Goal: Find specific page/section: Find specific page/section

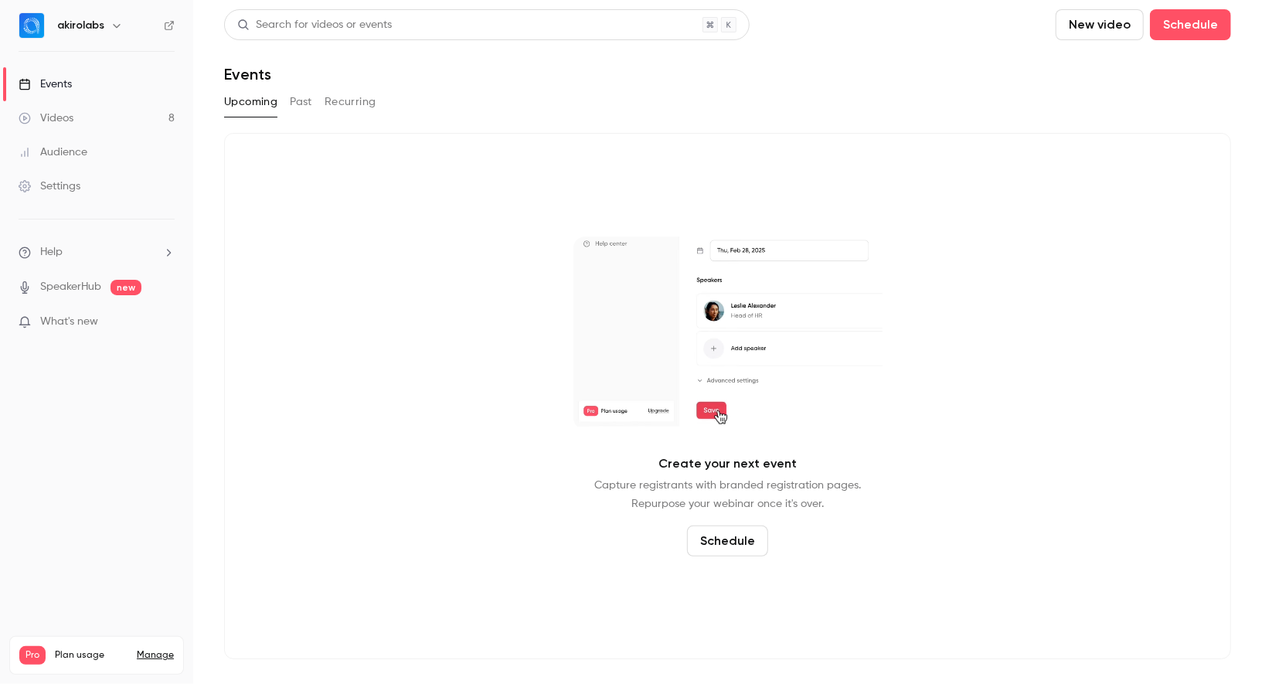
click at [312, 101] on button "Past" at bounding box center [301, 102] width 22 height 25
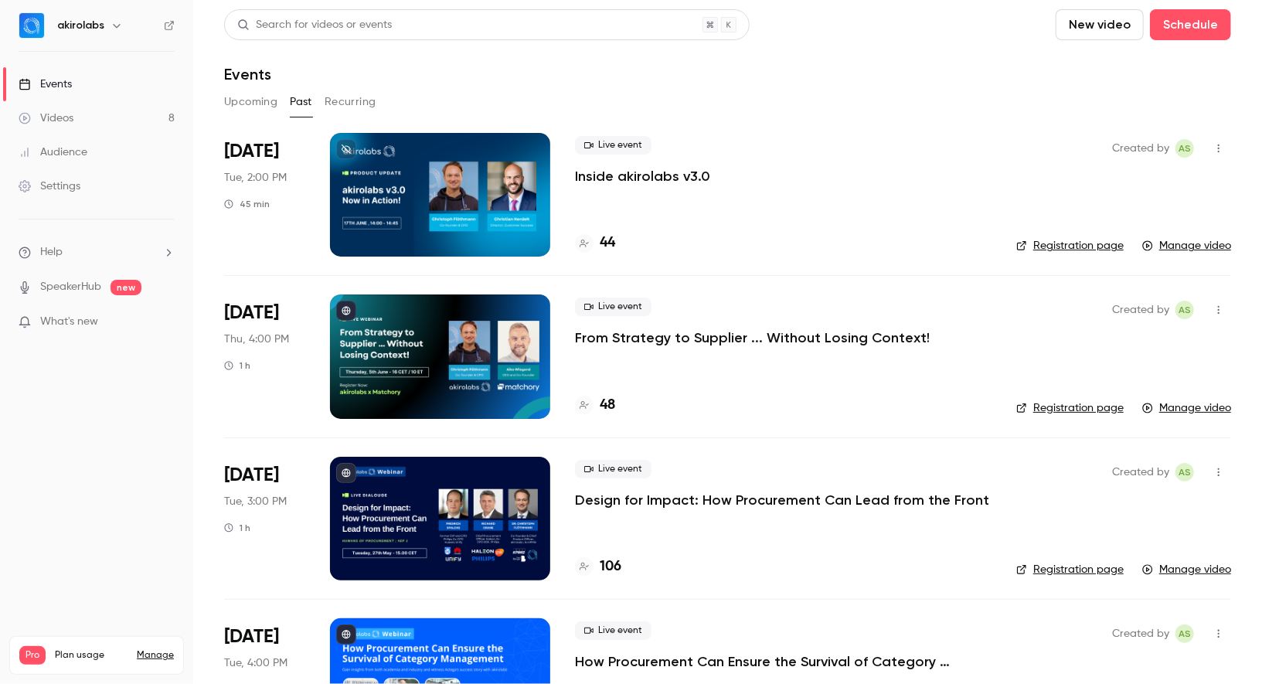
click at [366, 105] on button "Recurring" at bounding box center [351, 102] width 52 height 25
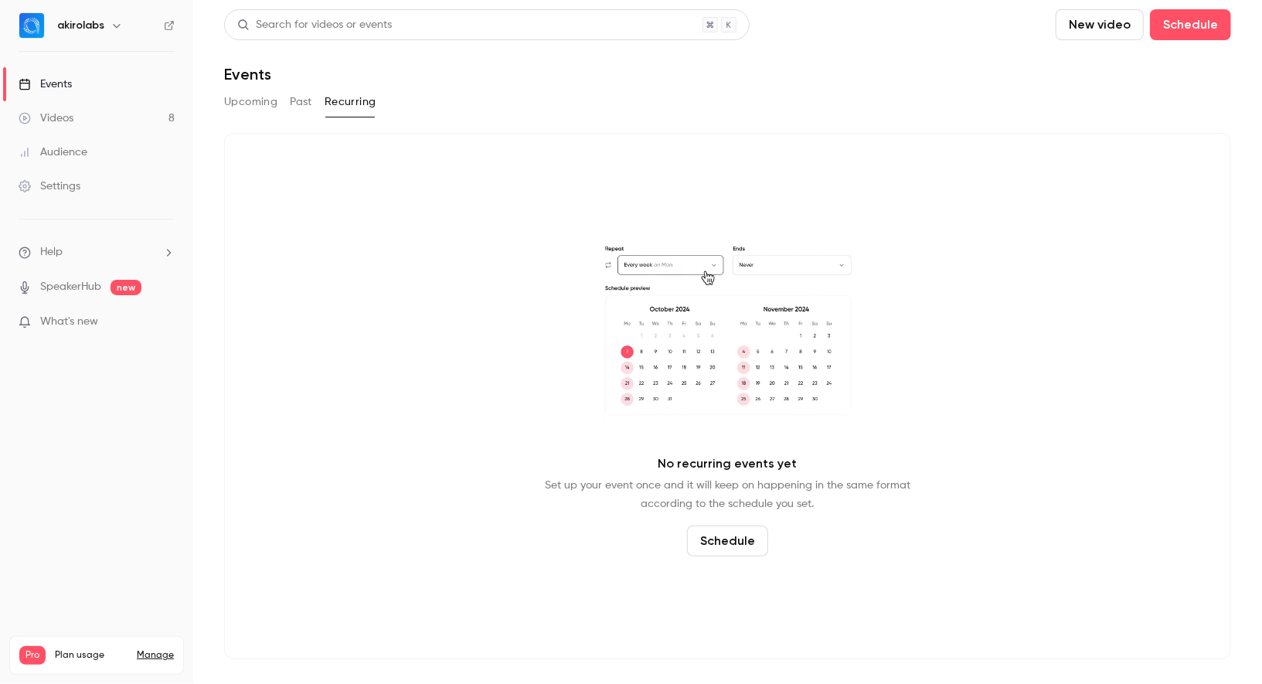
click at [308, 110] on button "Past" at bounding box center [301, 102] width 22 height 25
